Goal: Navigation & Orientation: Find specific page/section

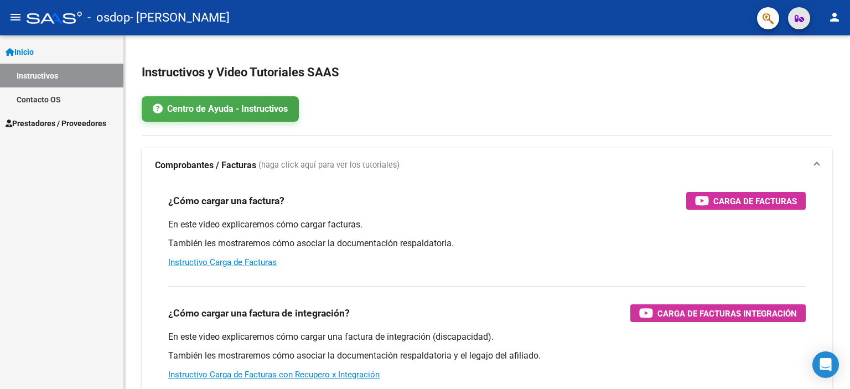
click at [799, 19] on icon "button" at bounding box center [799, 18] width 9 height 8
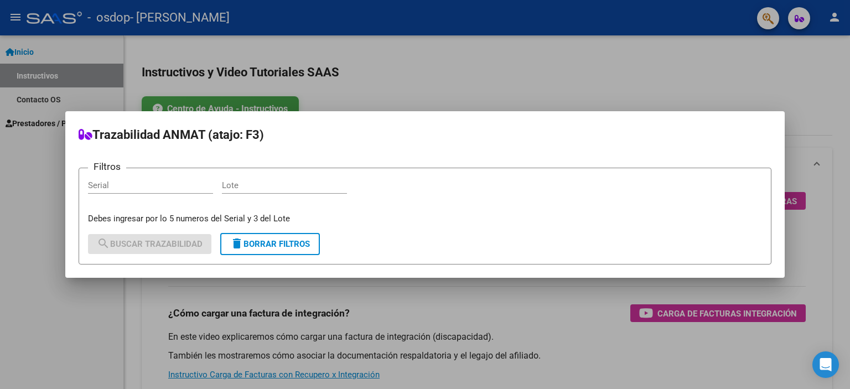
click at [769, 20] on div at bounding box center [425, 194] width 850 height 389
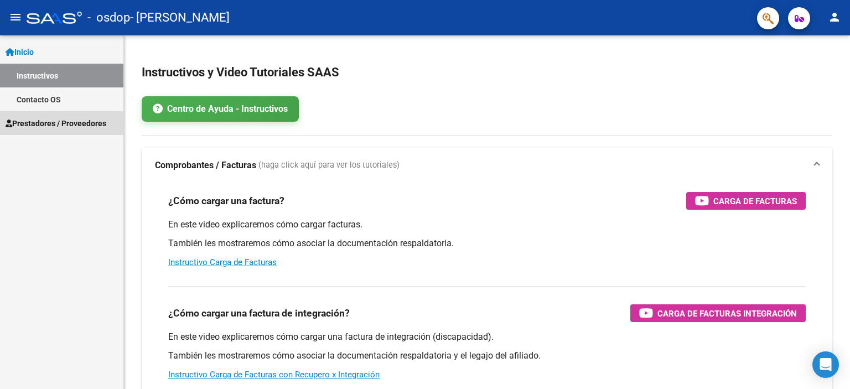
click at [67, 120] on span "Prestadores / Proveedores" at bounding box center [56, 123] width 101 height 12
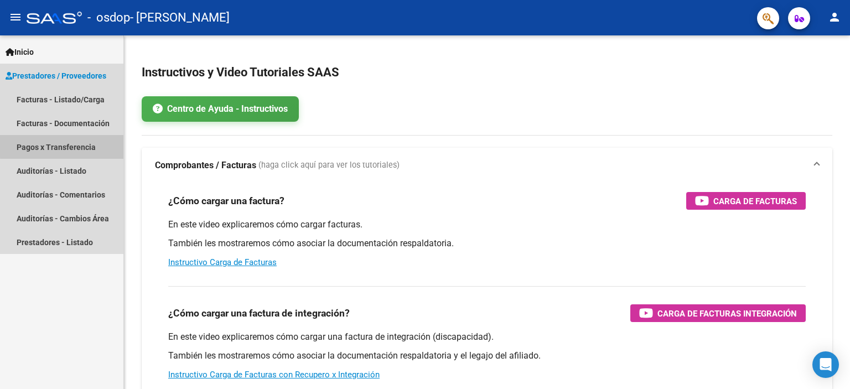
click at [64, 146] on link "Pagos x Transferencia" at bounding box center [61, 147] width 123 height 24
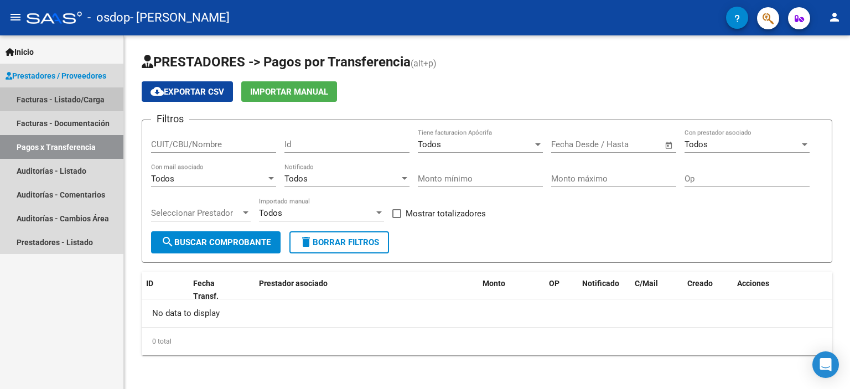
click at [67, 97] on link "Facturas - Listado/Carga" at bounding box center [61, 99] width 123 height 24
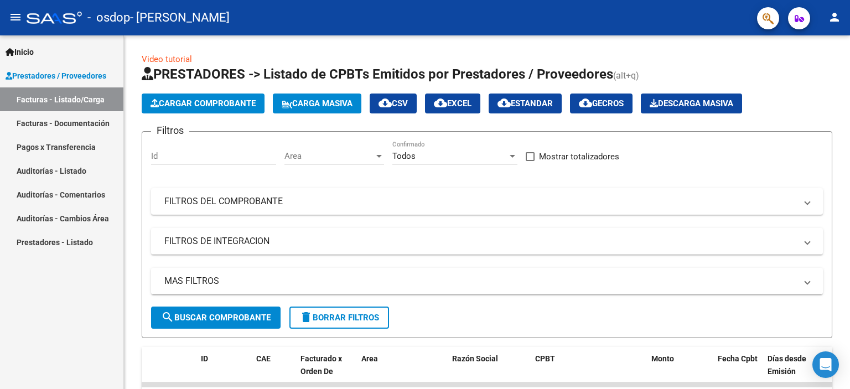
click at [77, 193] on link "Auditorías - Comentarios" at bounding box center [61, 195] width 123 height 24
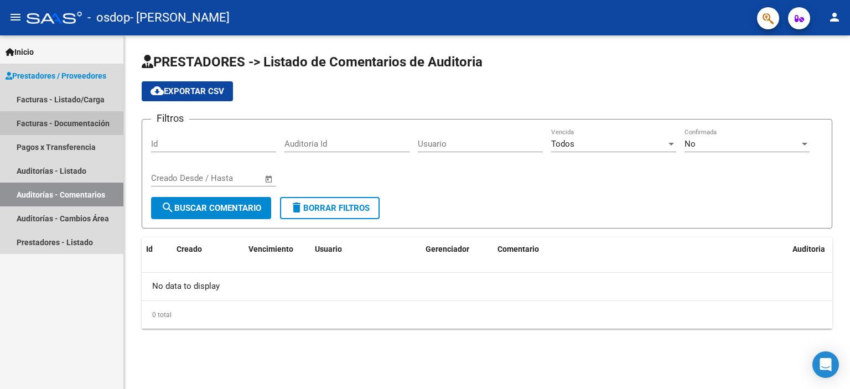
click at [79, 128] on link "Facturas - Documentación" at bounding box center [61, 123] width 123 height 24
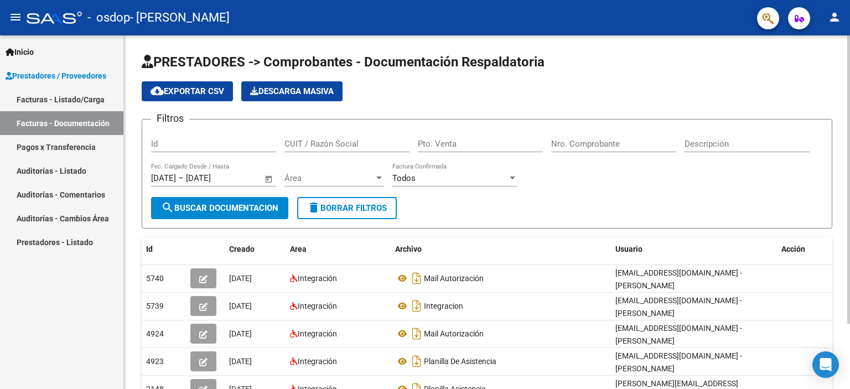
scroll to position [80, 0]
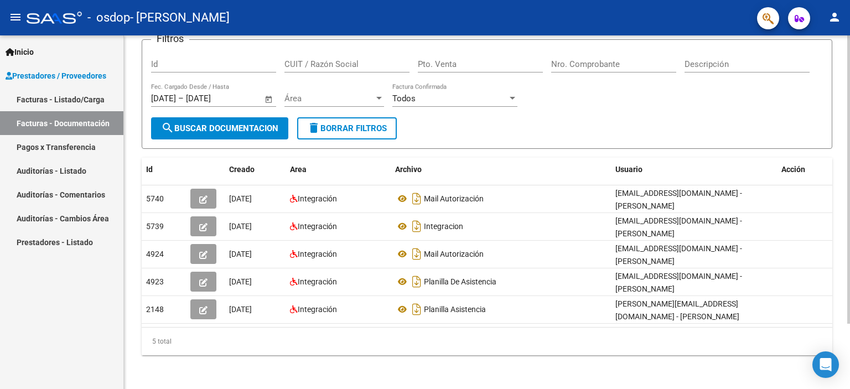
click at [849, 344] on div at bounding box center [848, 212] width 3 height 354
drag, startPoint x: 799, startPoint y: 172, endPoint x: 833, endPoint y: 275, distance: 108.3
click at [833, 275] on div "PRESTADORES -> Comprobantes - Documentación Respaldatoria cloud_download Export…" at bounding box center [487, 173] width 726 height 435
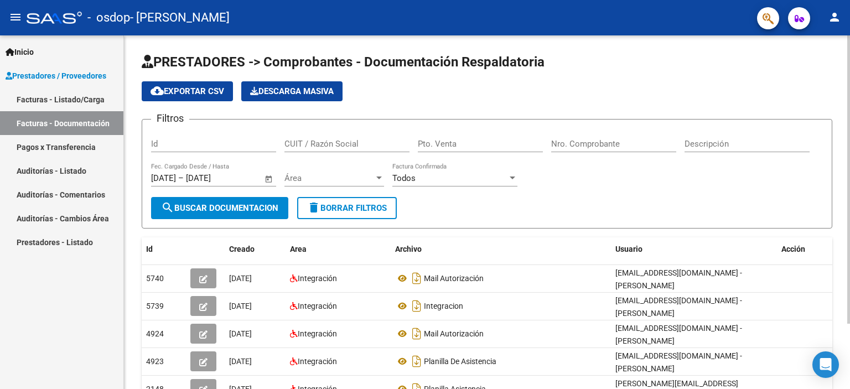
click at [849, 58] on div at bounding box center [848, 212] width 3 height 354
